Goal: Task Accomplishment & Management: Use online tool/utility

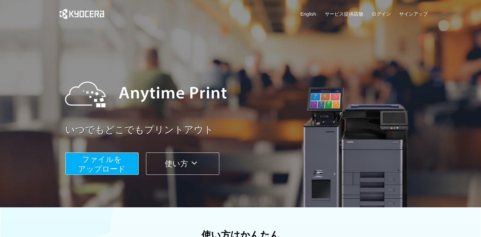
click at [116, 160] on span "ファイルを ​​アップロード" at bounding box center [102, 164] width 48 height 18
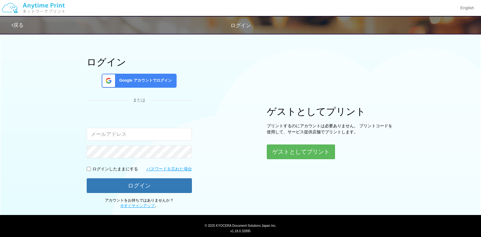
scroll to position [5, 0]
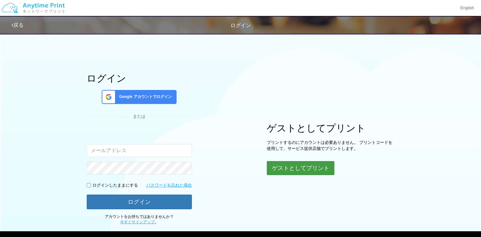
click at [324, 164] on button "ゲストとしてプリント" at bounding box center [301, 168] width 68 height 14
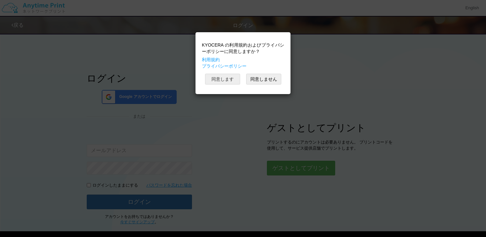
click at [228, 78] on button "同意します" at bounding box center [222, 79] width 35 height 11
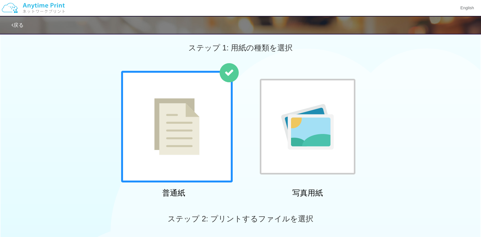
click at [221, 144] on div at bounding box center [177, 127] width 112 height 112
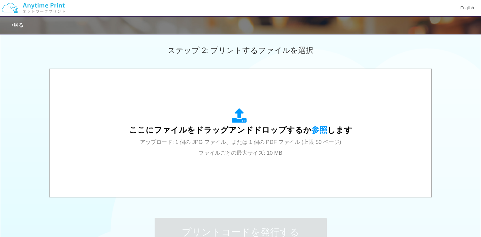
scroll to position [174, 0]
click at [334, 135] on div "ここにファイルをドラッグアンドドロップするか 参照 します アップロード: 1 個の JPG ファイル、または 1 個の PDF ファイル (上限 50 ペー…" at bounding box center [240, 133] width 223 height 50
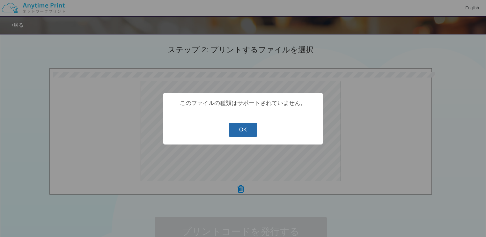
click at [247, 123] on button "OK" at bounding box center [243, 130] width 28 height 14
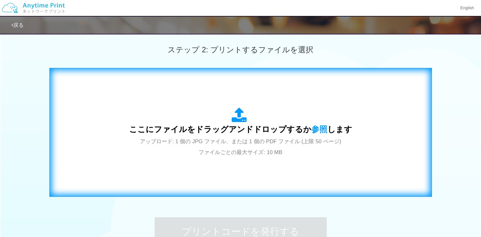
click at [243, 119] on icon at bounding box center [241, 116] width 18 height 16
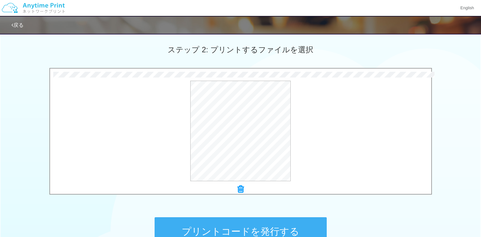
click at [264, 225] on button "プリントコードを発行する" at bounding box center [241, 231] width 172 height 29
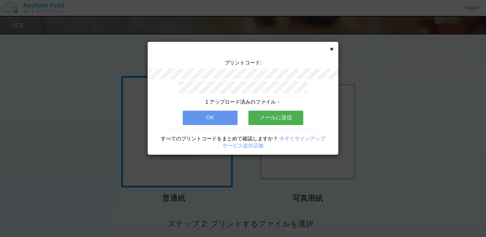
click at [221, 114] on button "OK" at bounding box center [210, 118] width 55 height 14
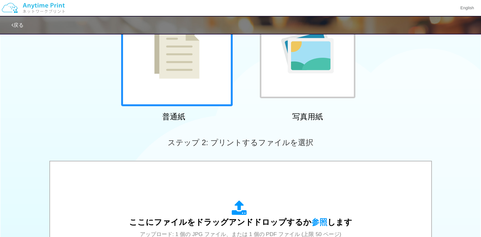
scroll to position [81, 0]
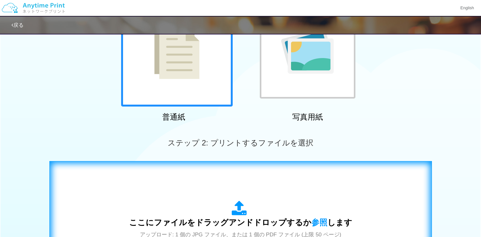
click at [359, 206] on div "ここにファイルをドラッグアンドドロップするか 参照 します アップロード: 1 個の JPG ファイル、または 1 個の PDF ファイル (上限 50 ペー…" at bounding box center [240, 225] width 369 height 115
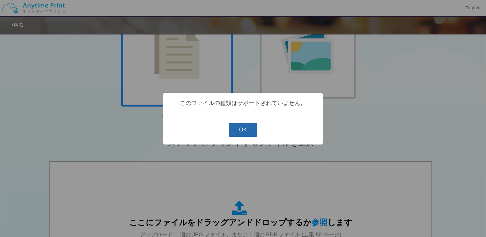
click at [248, 134] on button "OK" at bounding box center [243, 130] width 28 height 14
click at [245, 133] on button "OK" at bounding box center [243, 130] width 28 height 14
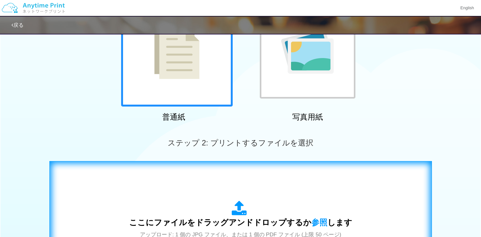
click at [358, 209] on div "ここにファイルをドラッグアンドドロップするか 参照 します アップロード: 1 個の JPG ファイル、または 1 個の PDF ファイル (上限 50 ペー…" at bounding box center [240, 225] width 369 height 115
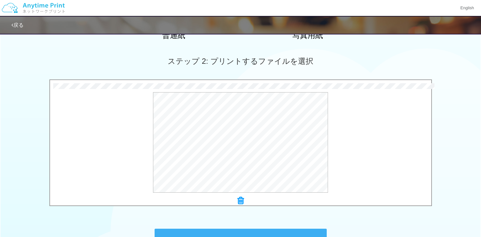
scroll to position [186, 0]
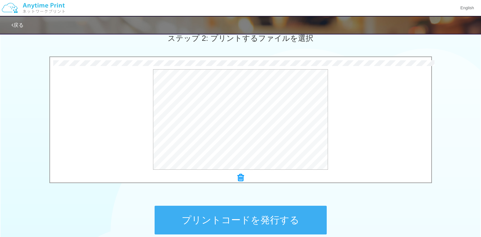
click at [284, 216] on button "プリントコードを発行する" at bounding box center [241, 220] width 172 height 29
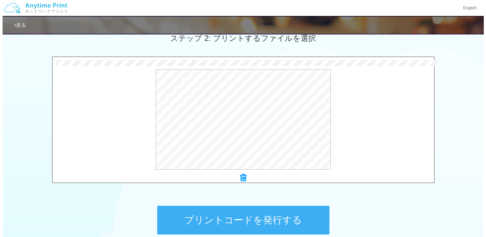
scroll to position [0, 0]
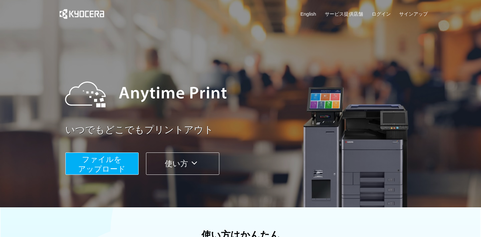
click at [197, 162] on icon at bounding box center [194, 163] width 12 height 10
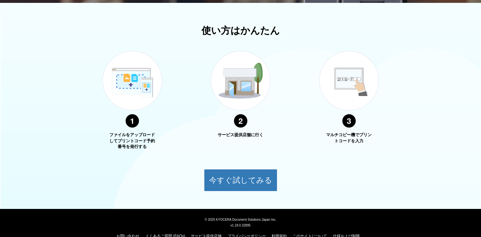
scroll to position [216, 0]
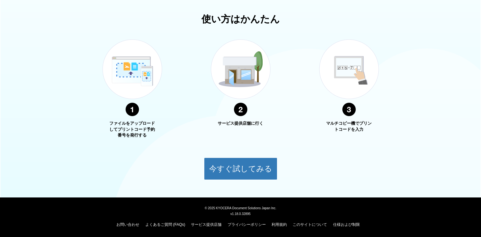
click at [358, 79] on img at bounding box center [349, 77] width 80 height 101
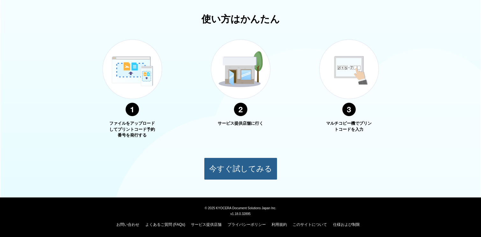
click at [242, 165] on button "今すぐ試してみる" at bounding box center [240, 169] width 73 height 22
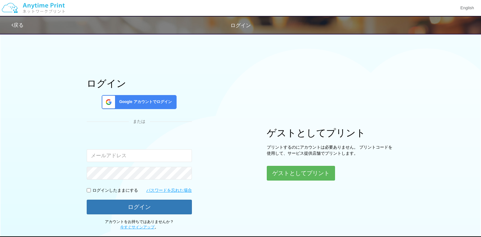
scroll to position [216, 0]
